Goal: Use online tool/utility: Utilize a website feature to perform a specific function

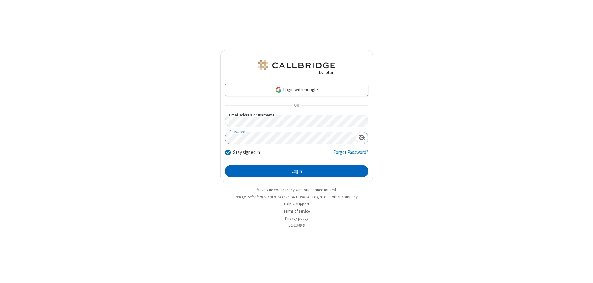
click at [297, 171] on button "Login" at bounding box center [296, 171] width 143 height 12
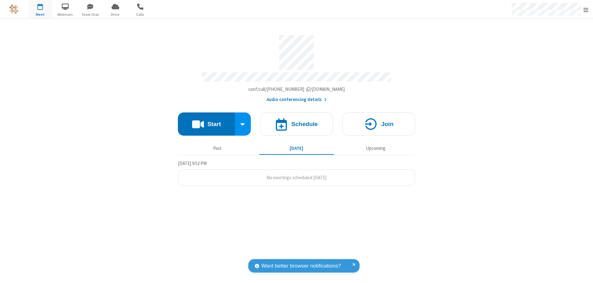
click at [206, 121] on button "Start" at bounding box center [206, 124] width 57 height 23
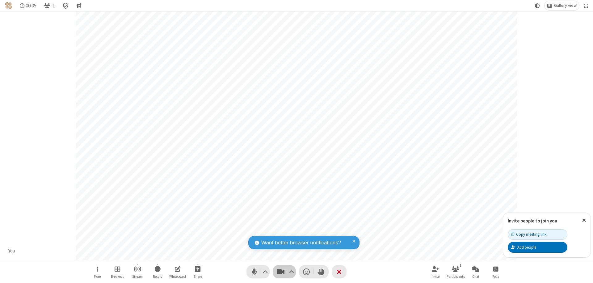
click at [281, 272] on span "Stop video (⌘+Shift+V)" at bounding box center [280, 271] width 9 height 9
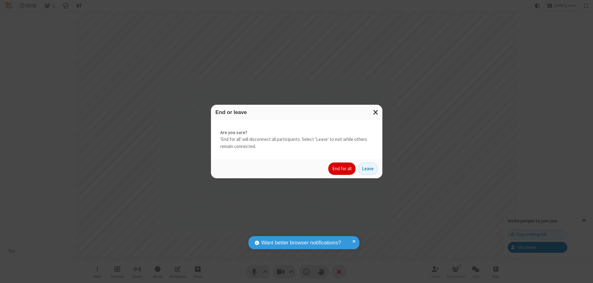
click at [342, 169] on button "End for all" at bounding box center [342, 169] width 27 height 12
